Goal: Task Accomplishment & Management: Manage account settings

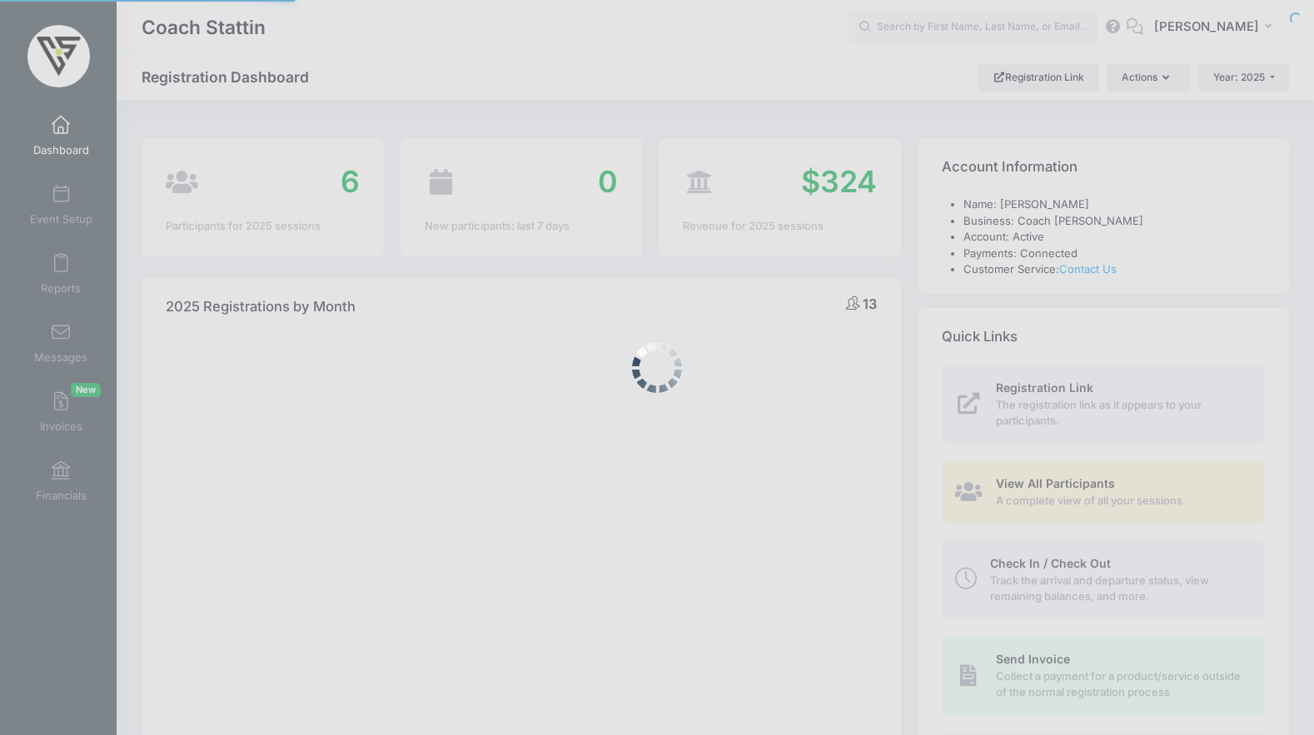
select select
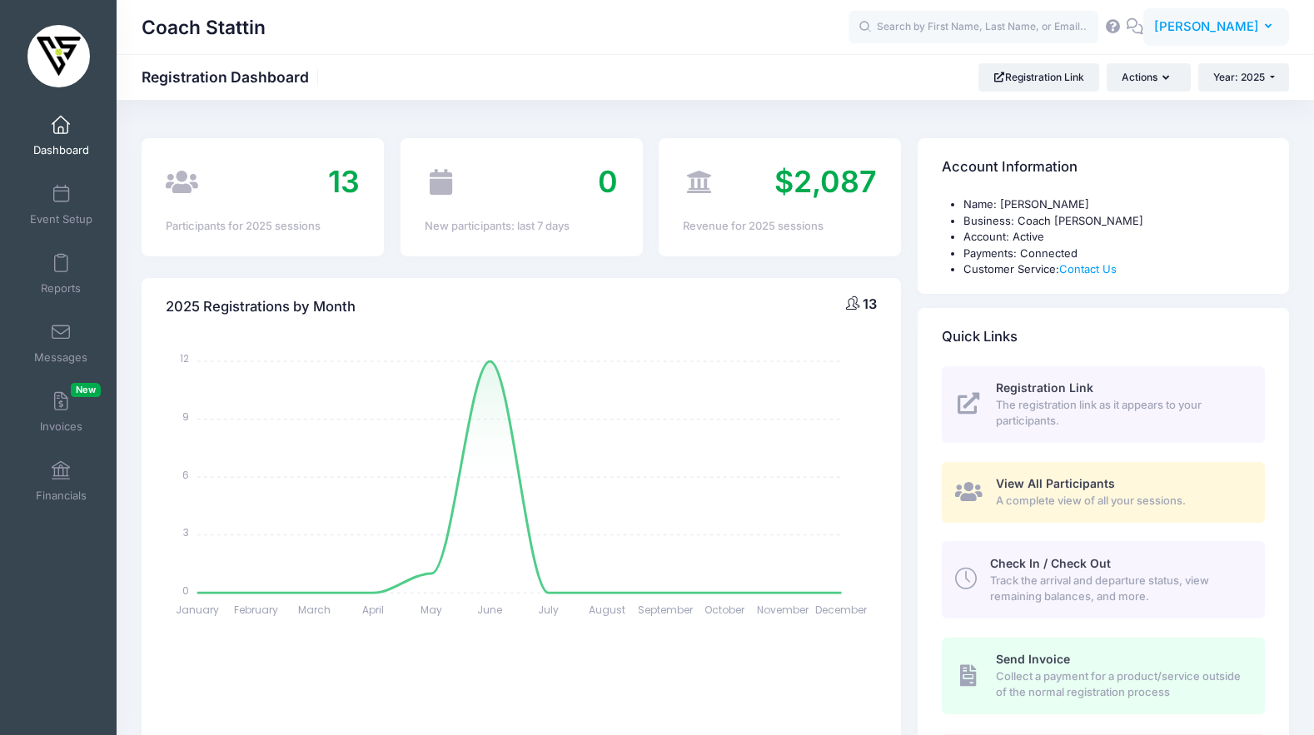
click at [1200, 35] on span "[PERSON_NAME]" at bounding box center [1206, 26] width 105 height 18
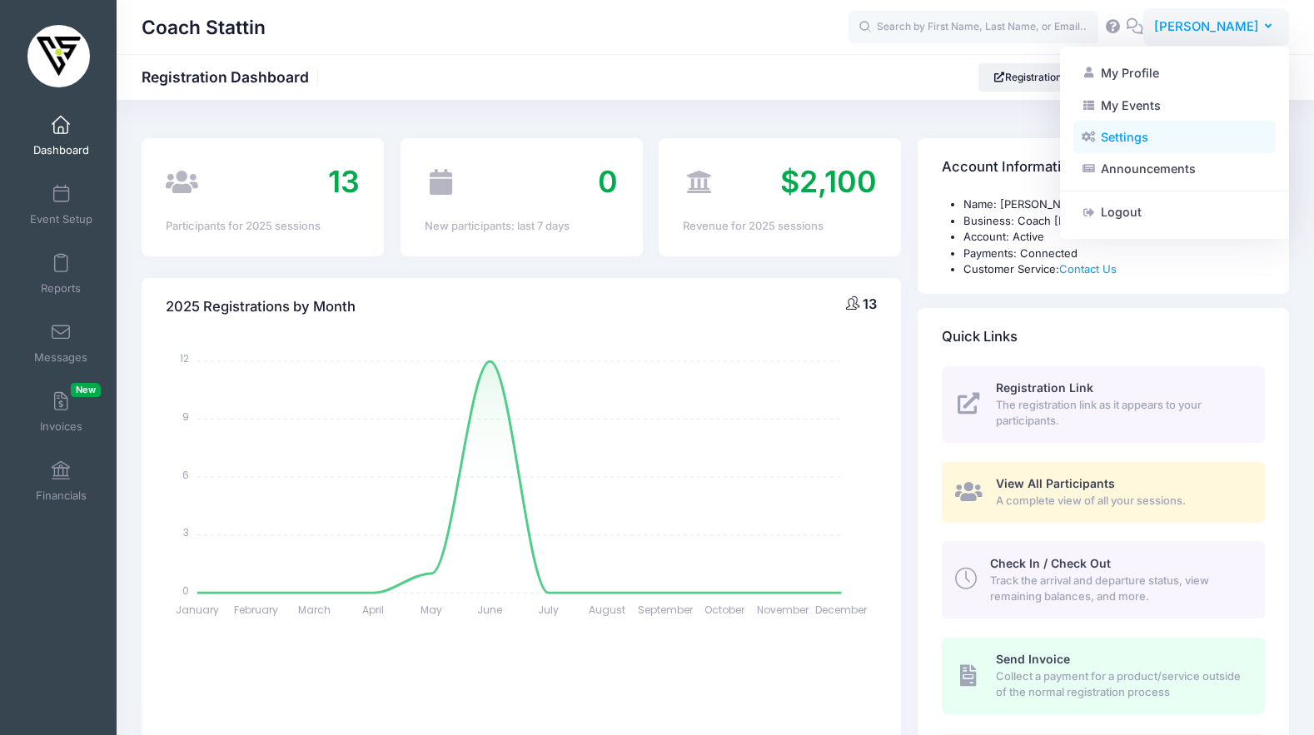
click at [1161, 134] on link "Settings" at bounding box center [1174, 138] width 202 height 32
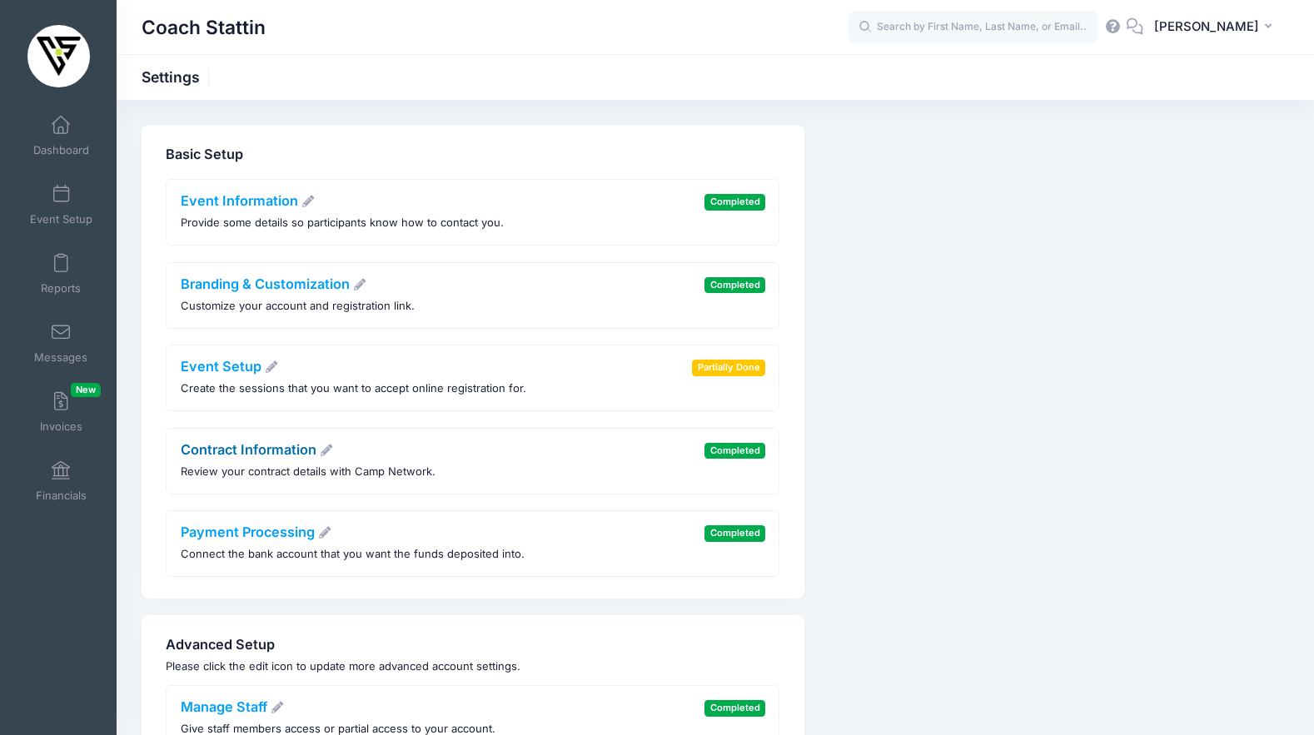
click at [274, 450] on link "Contract Information" at bounding box center [257, 449] width 153 height 17
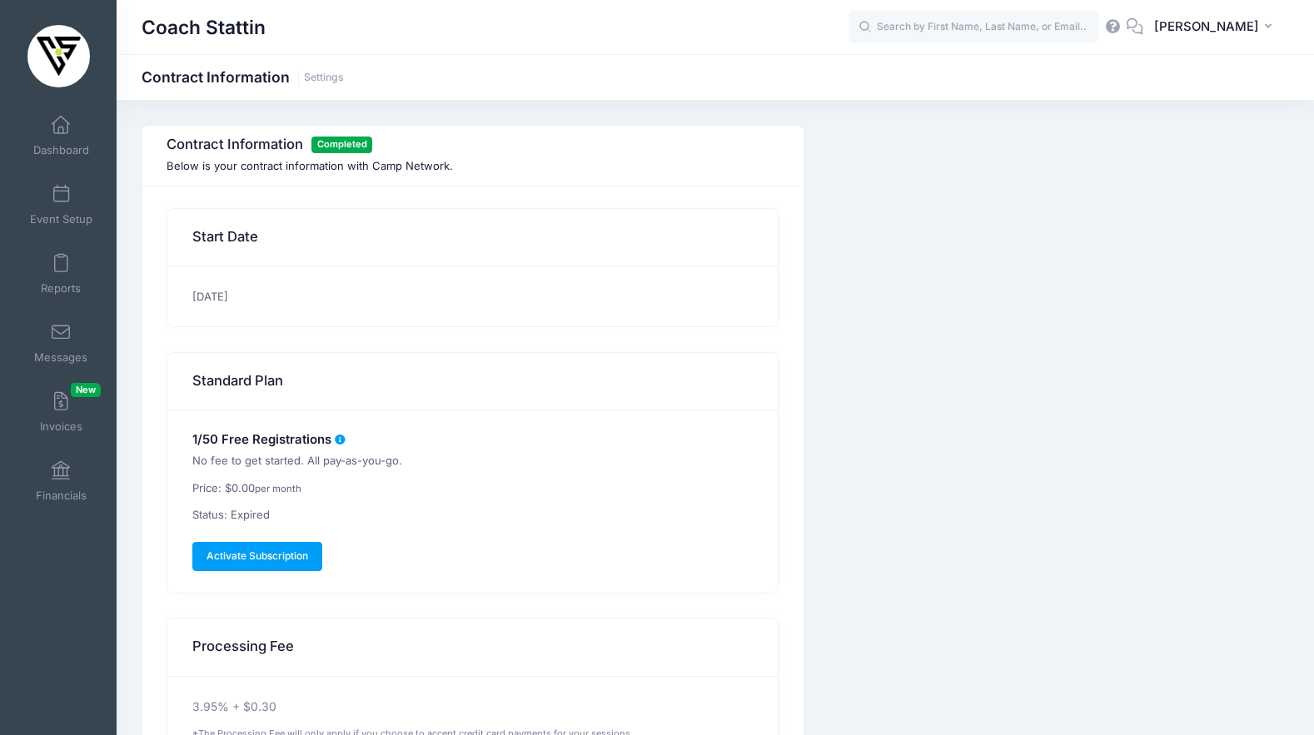
click at [266, 515] on p "Status: Expired" at bounding box center [473, 515] width 562 height 17
drag, startPoint x: 278, startPoint y: 524, endPoint x: 194, endPoint y: 517, distance: 84.4
click at [194, 517] on div "1/50 Free Registrations No fee to get started. All pay-as-you-go. Price: $0.00 …" at bounding box center [472, 501] width 610 height 181
click at [314, 495] on p "Price: $0.00 per month" at bounding box center [473, 488] width 562 height 17
click at [419, 501] on div "1/50 Free Registrations No fee to get started. All pay-as-you-go. Price: $0.00 …" at bounding box center [472, 501] width 610 height 181
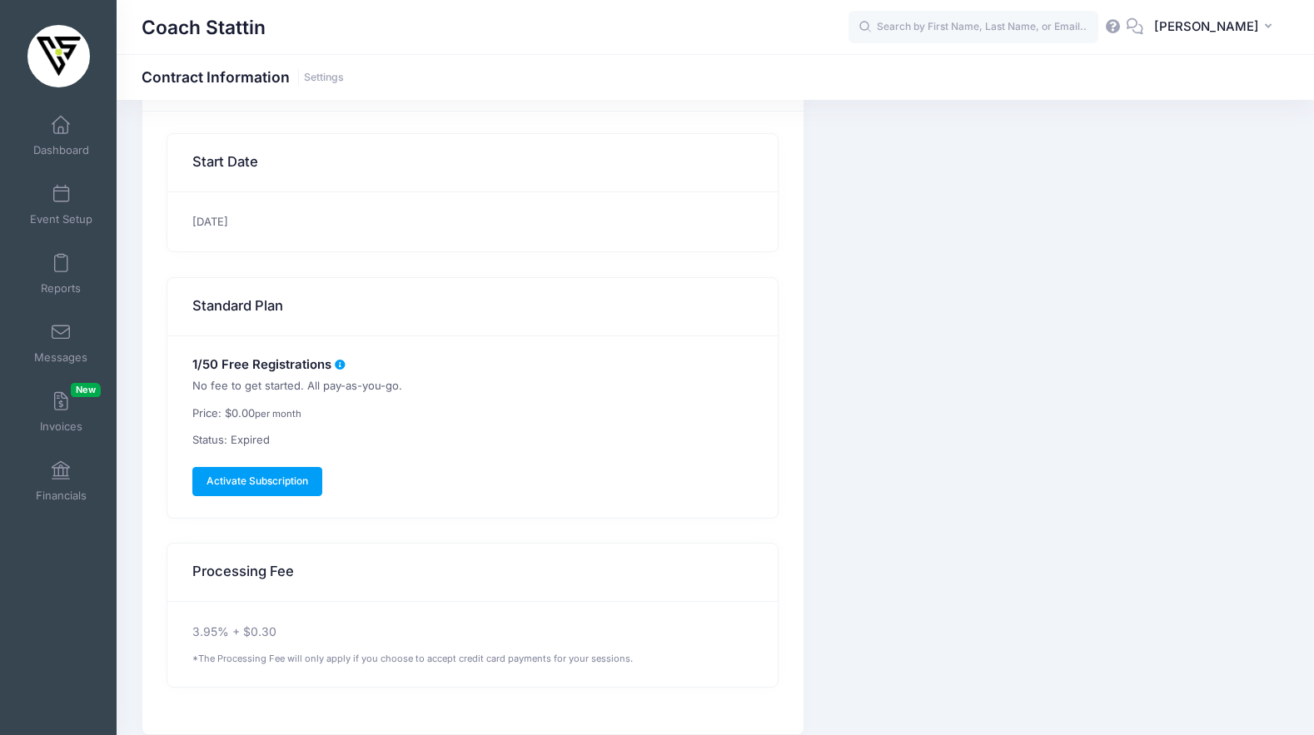
scroll to position [80, 0]
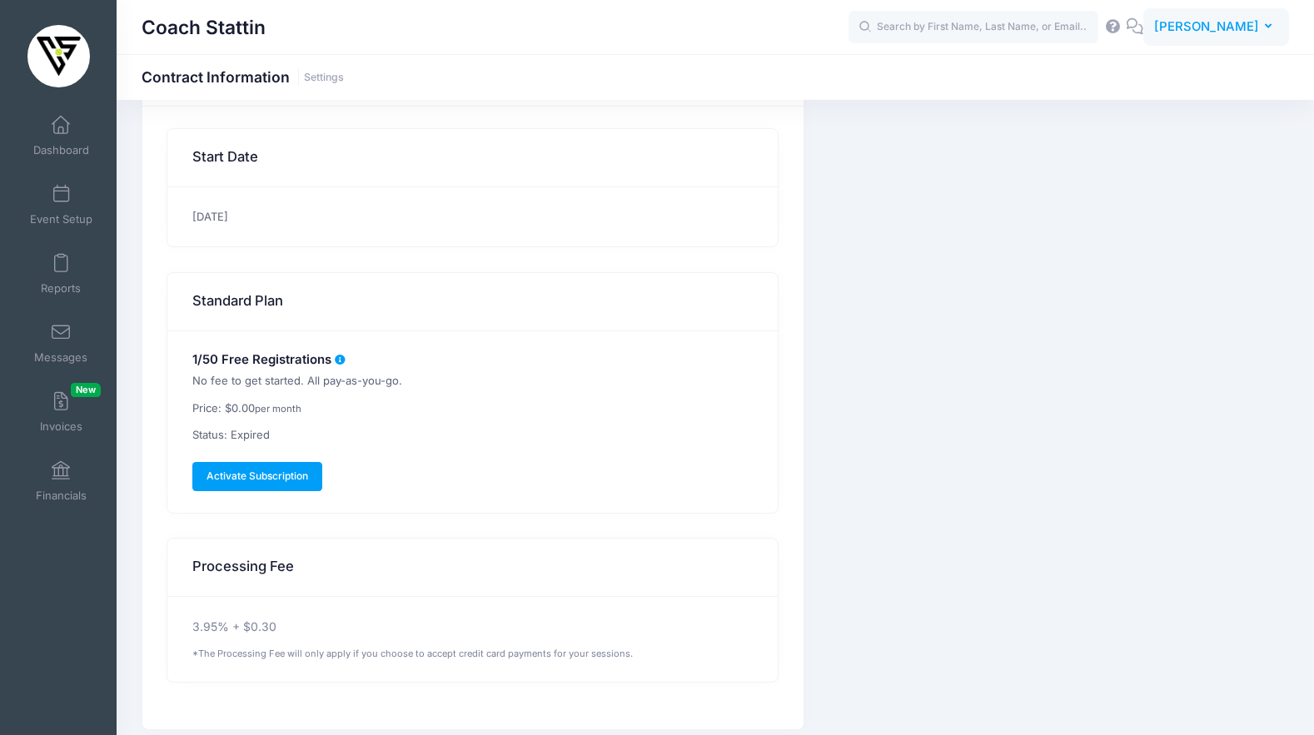
click at [1203, 28] on span "[PERSON_NAME]" at bounding box center [1206, 26] width 105 height 18
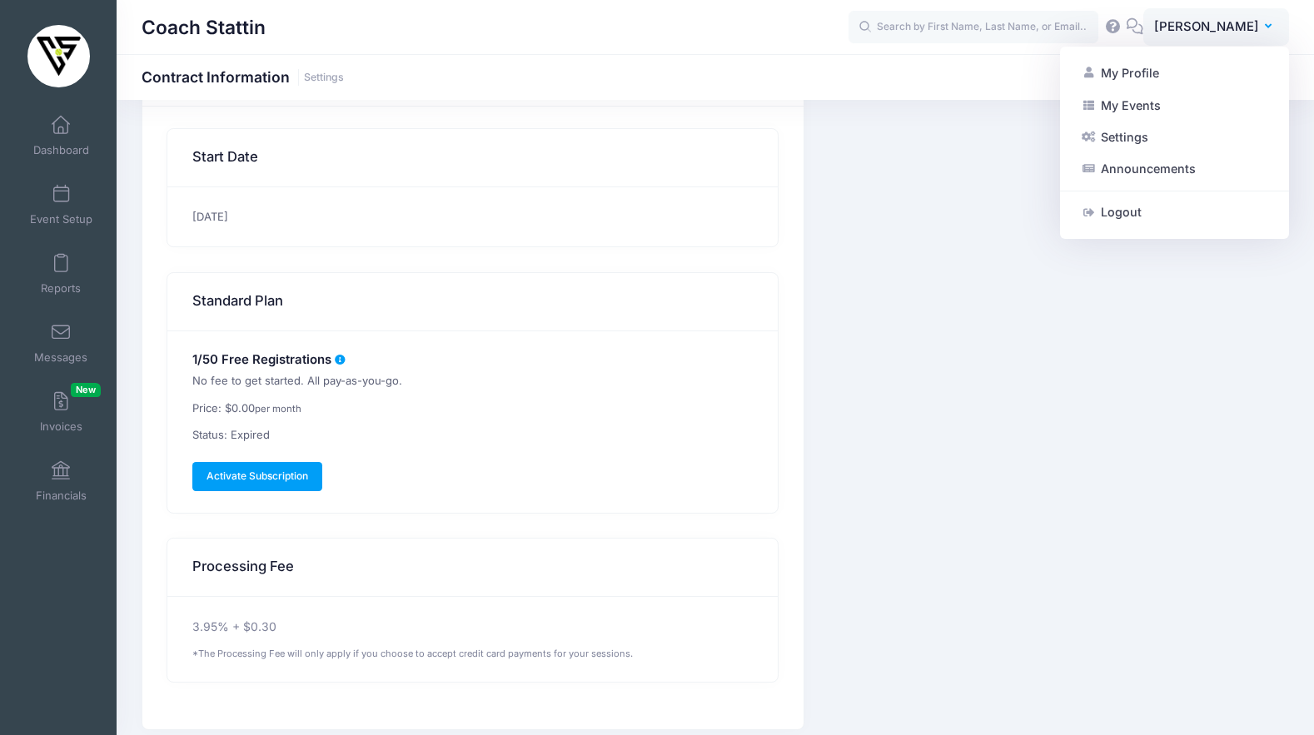
click at [871, 225] on div "Contract Information Completed Below is your contract information with Camp Net…" at bounding box center [715, 387] width 1164 height 685
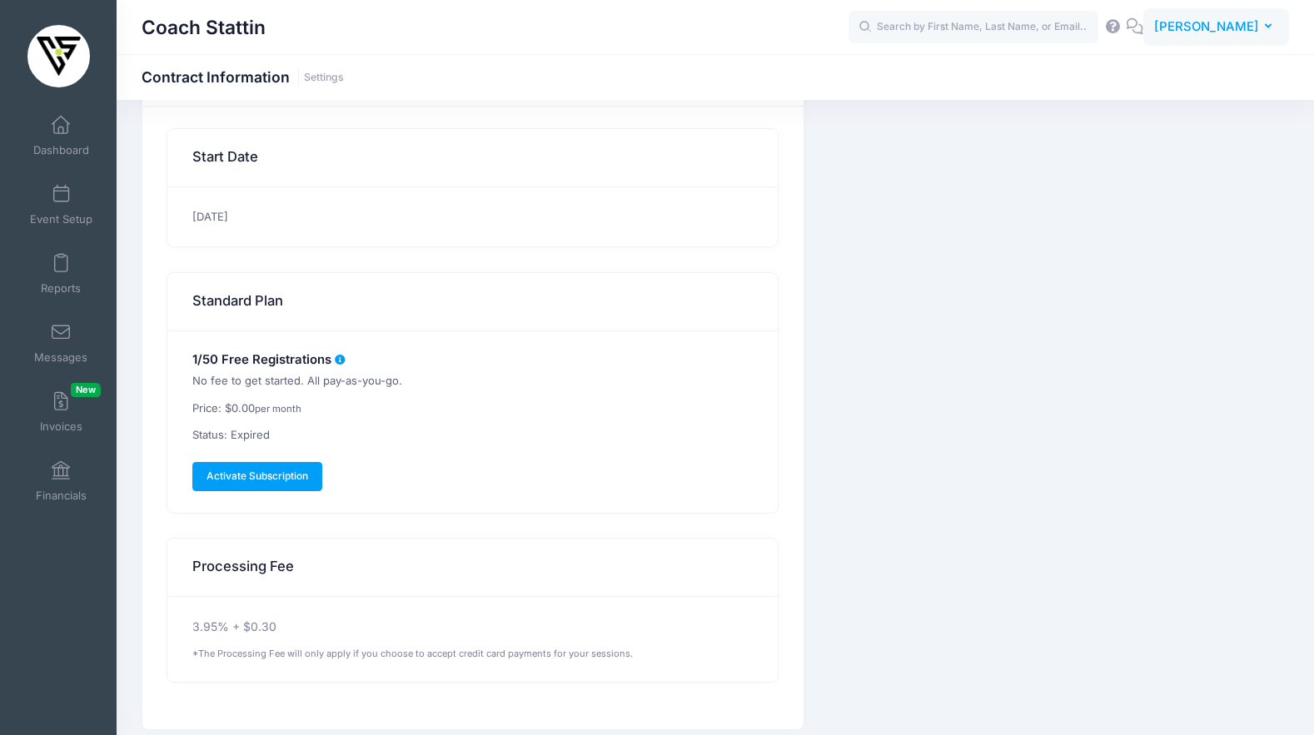
click at [1195, 24] on span "[PERSON_NAME]" at bounding box center [1206, 26] width 105 height 18
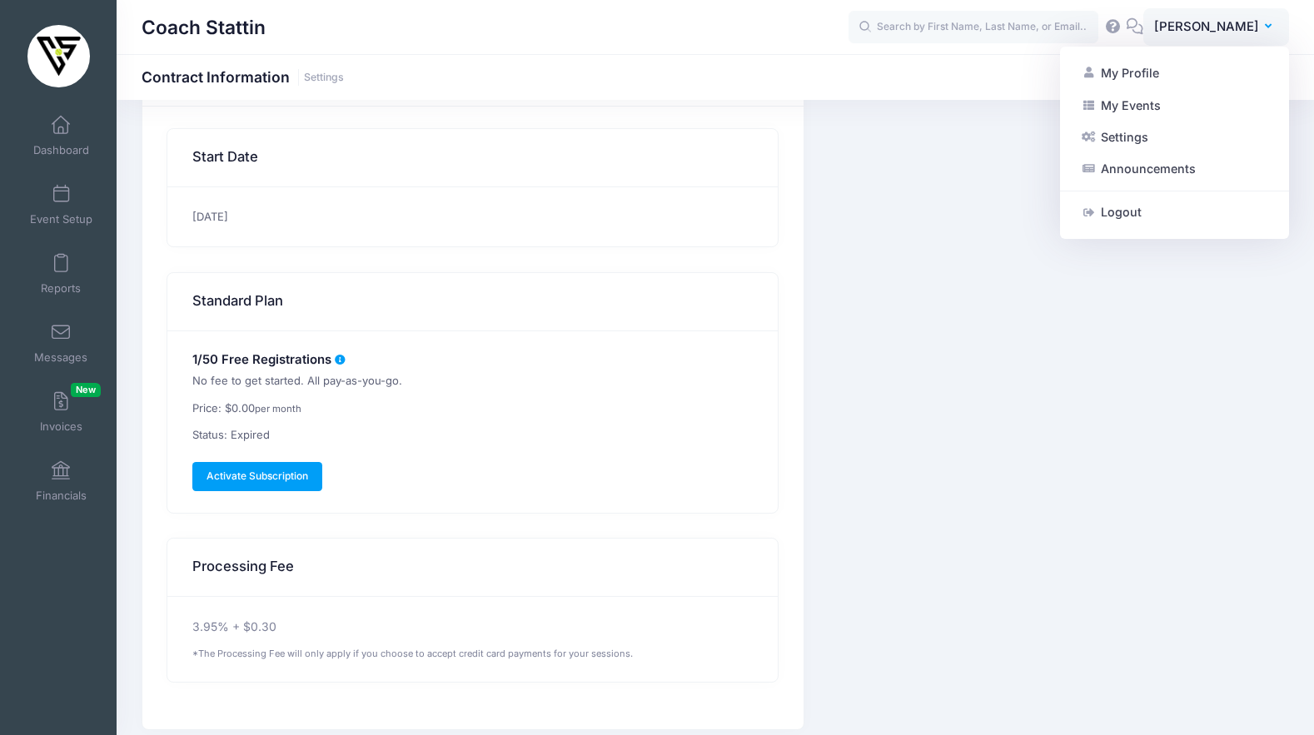
click at [956, 169] on div "Contract Information Completed Below is your contract information with Camp Net…" at bounding box center [715, 387] width 1164 height 685
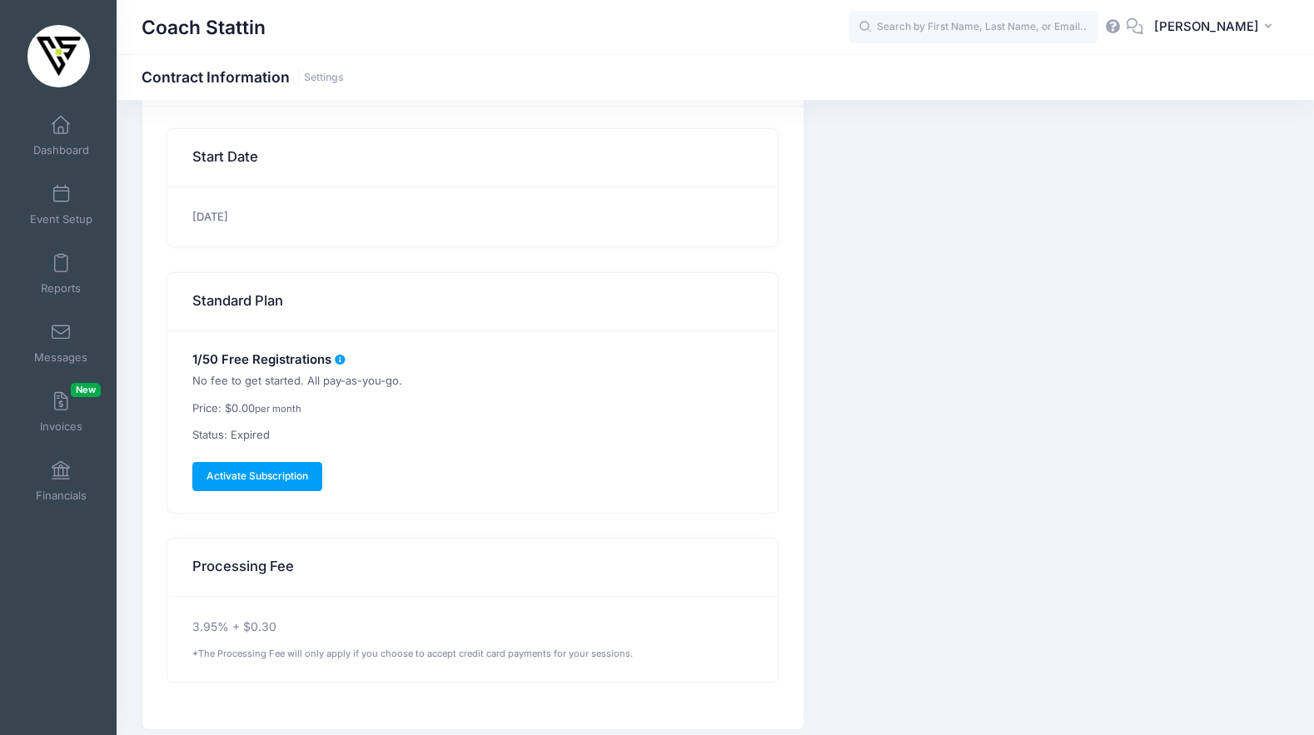
scroll to position [0, 0]
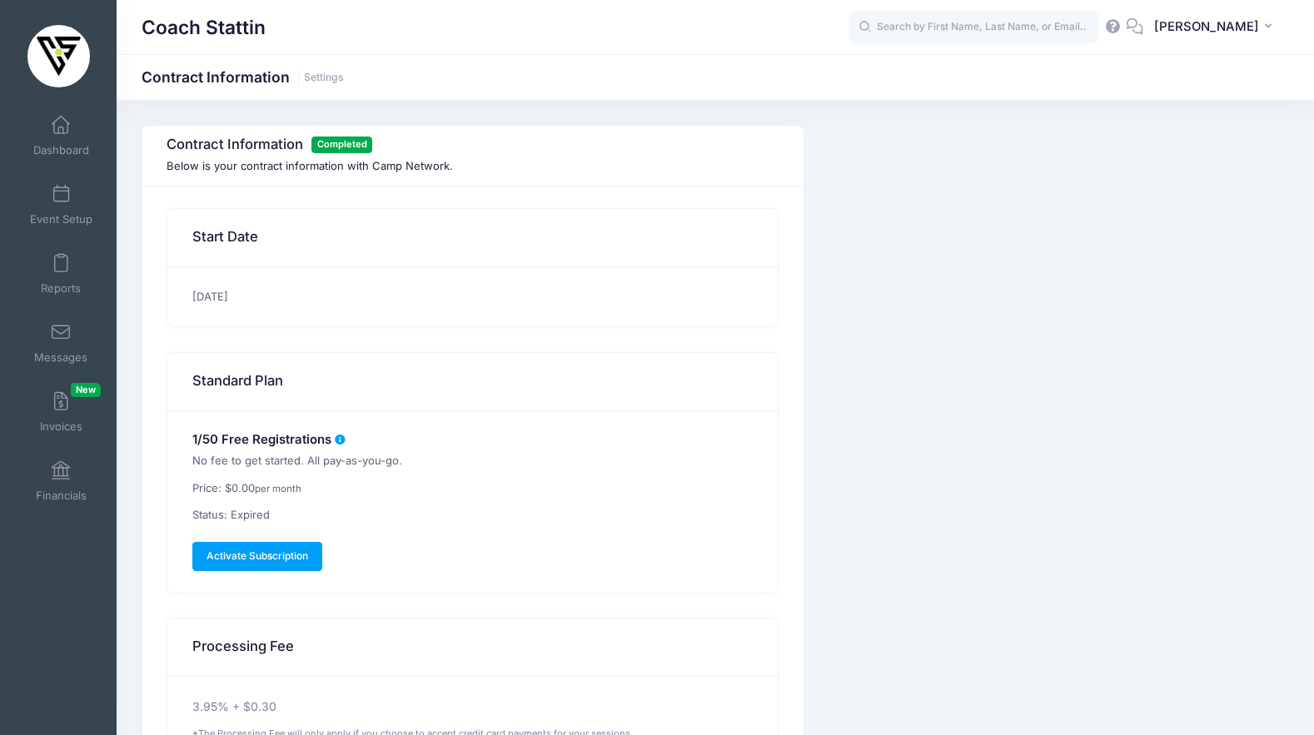
click at [372, 610] on form "Start Date 08/08/2025 Standard Plan 1/50 Free Registrations No fee to get start…" at bounding box center [472, 497] width 612 height 579
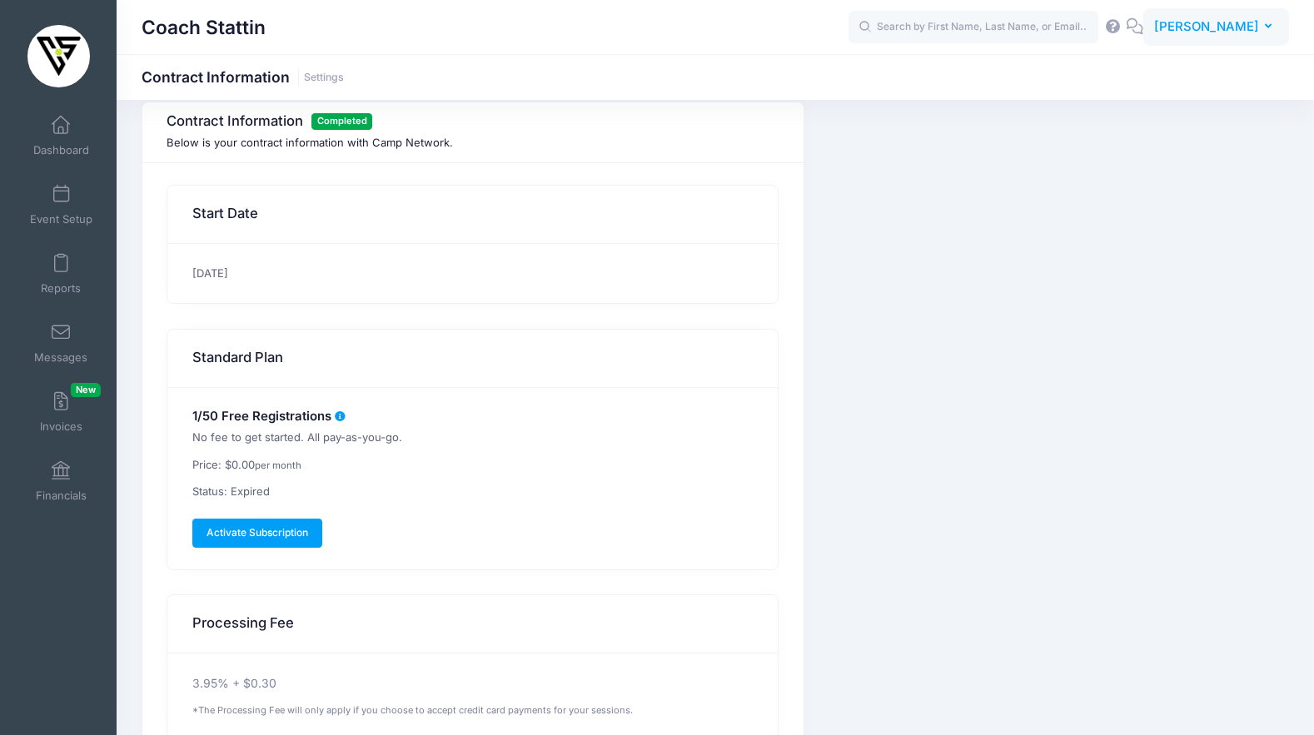
click at [1200, 37] on button "SY Stattin Yates" at bounding box center [1216, 27] width 146 height 38
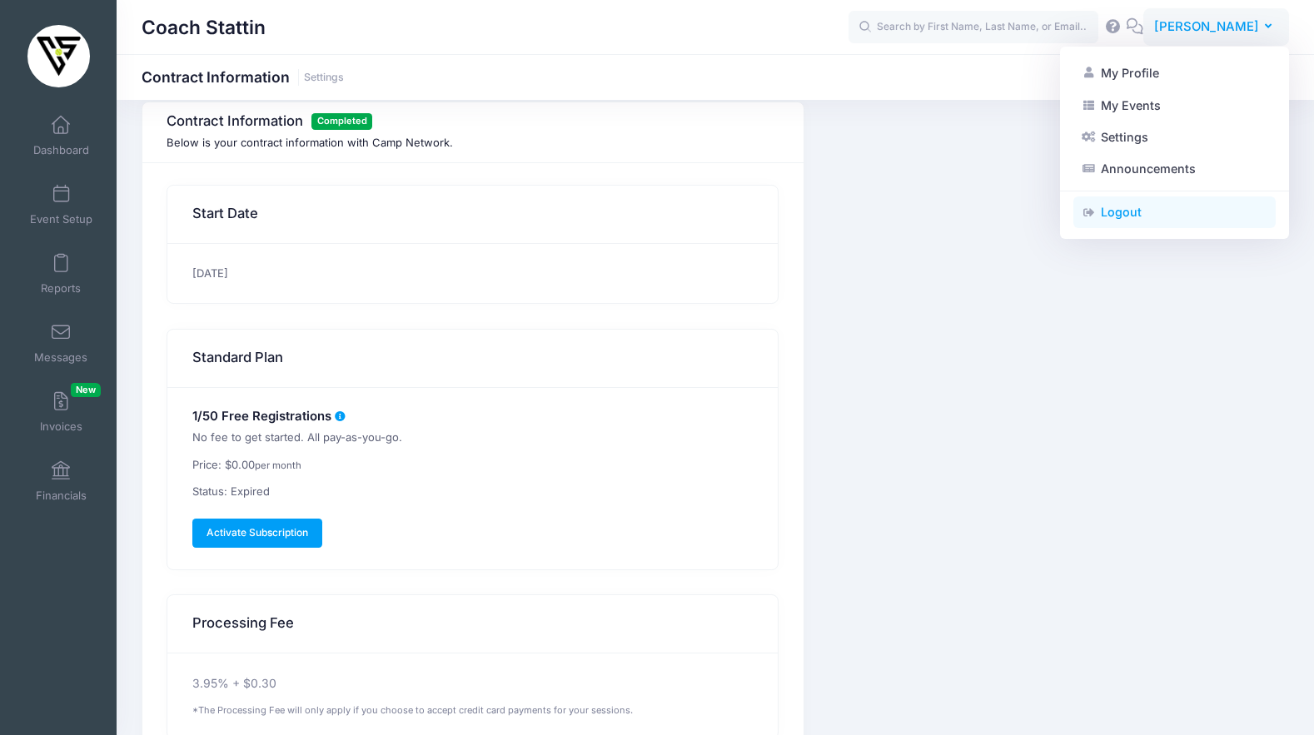
click at [1163, 226] on link "Logout" at bounding box center [1174, 212] width 202 height 32
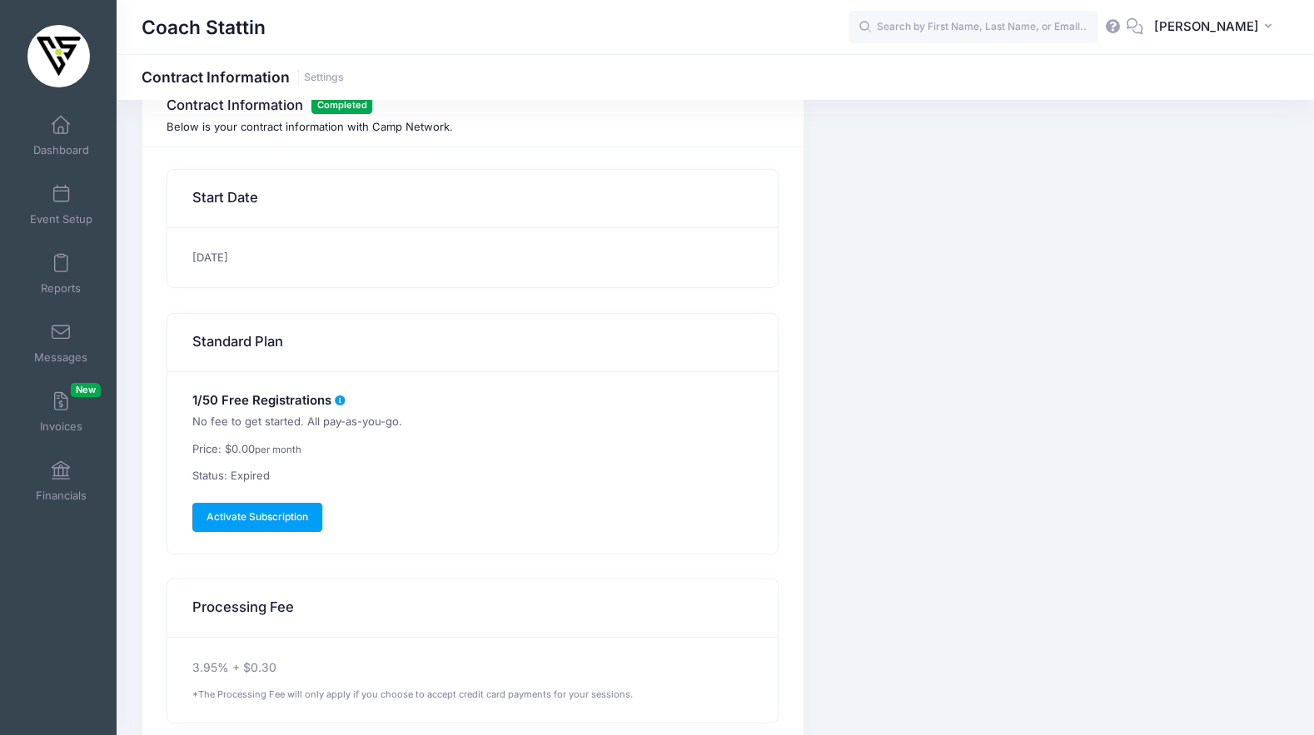
scroll to position [41, 0]
